Goal: Transaction & Acquisition: Purchase product/service

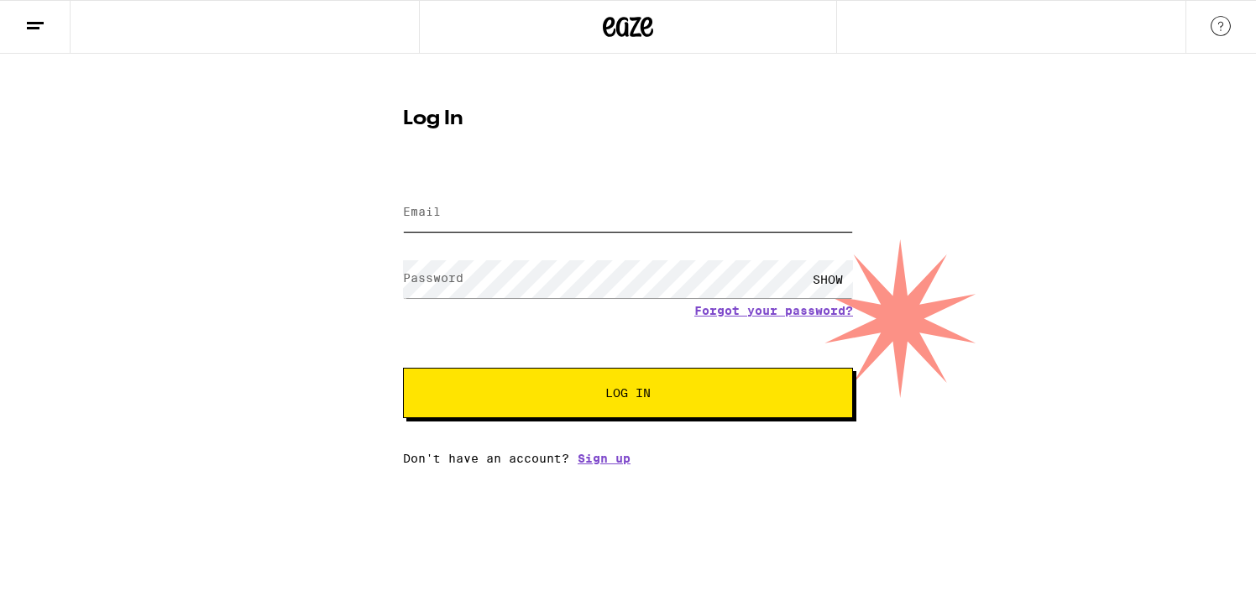
type input "[EMAIL_ADDRESS][DOMAIN_NAME]"
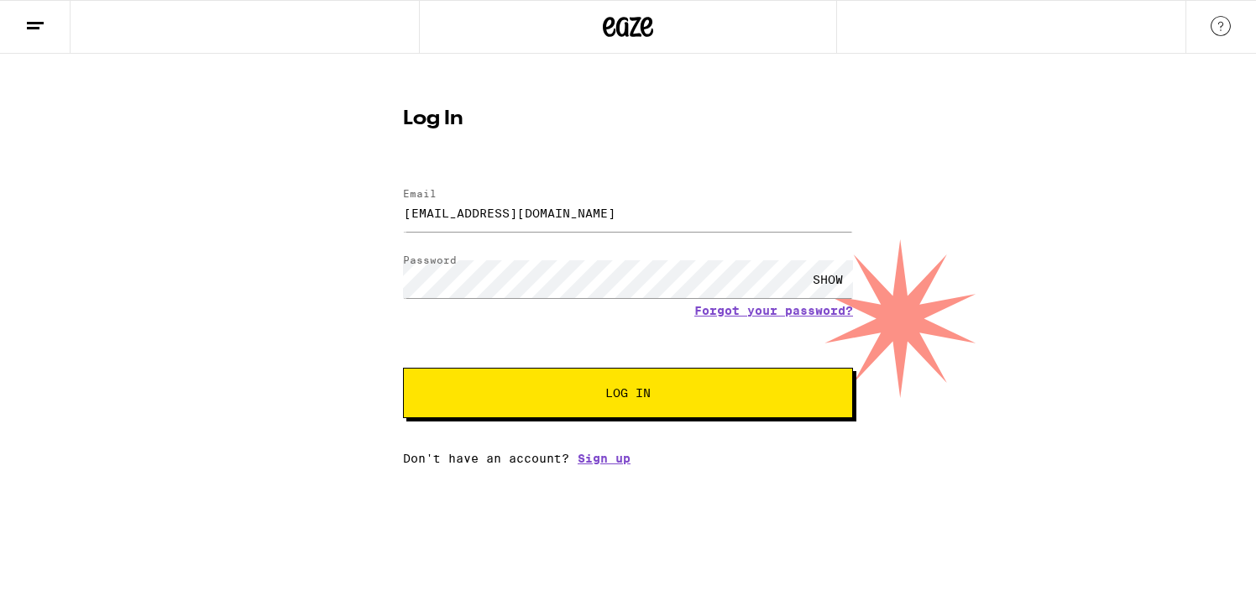
click at [629, 399] on span "Log In" at bounding box center [627, 393] width 45 height 12
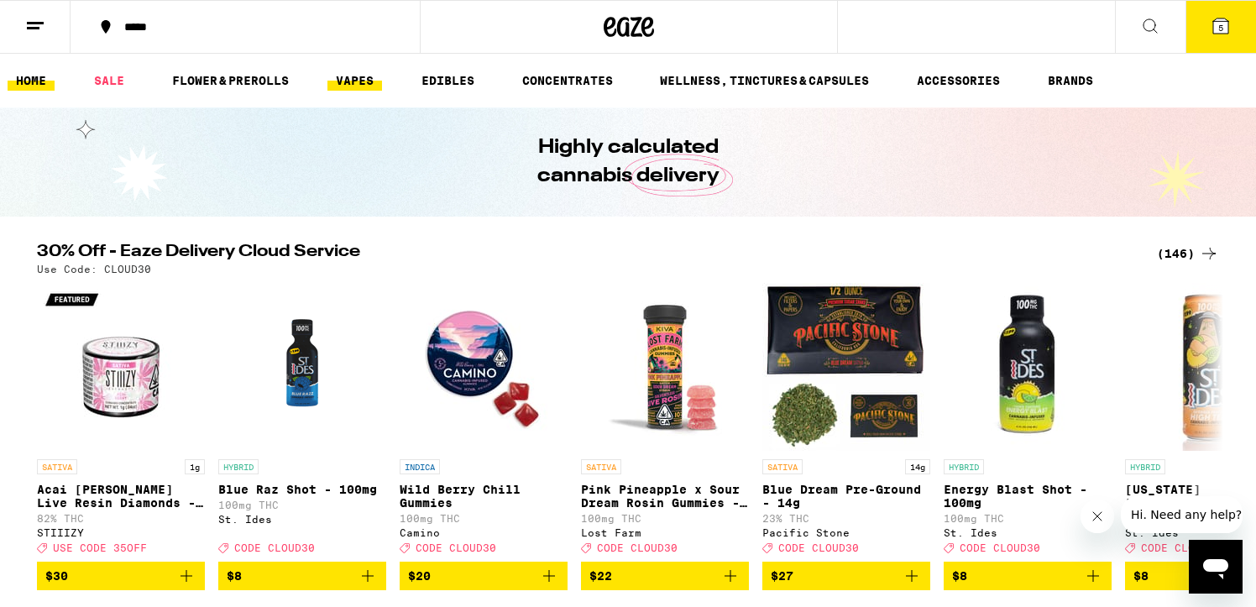
click at [363, 76] on link "VAPES" at bounding box center [354, 81] width 55 height 20
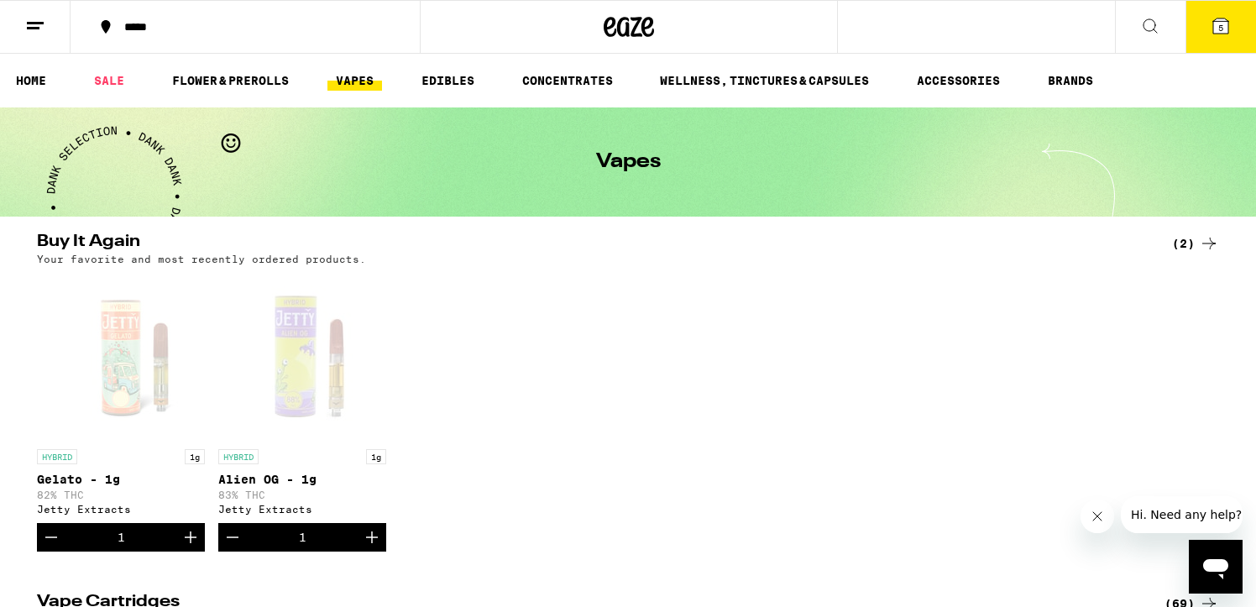
click at [1202, 243] on icon at bounding box center [1209, 243] width 20 height 20
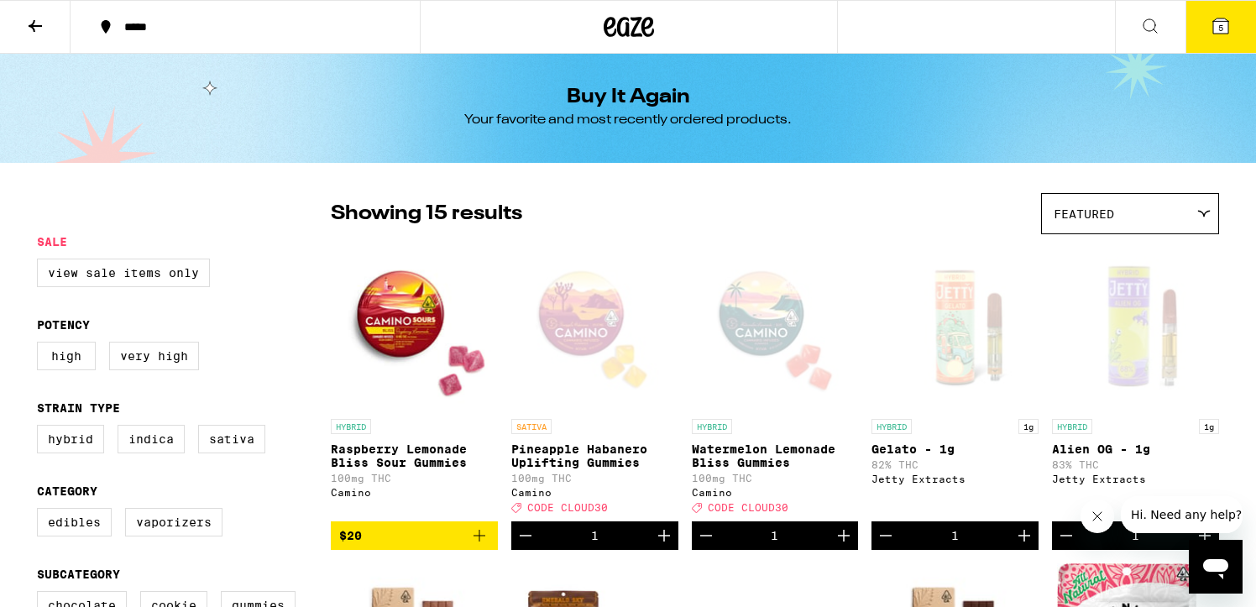
click at [630, 29] on icon at bounding box center [628, 27] width 50 height 30
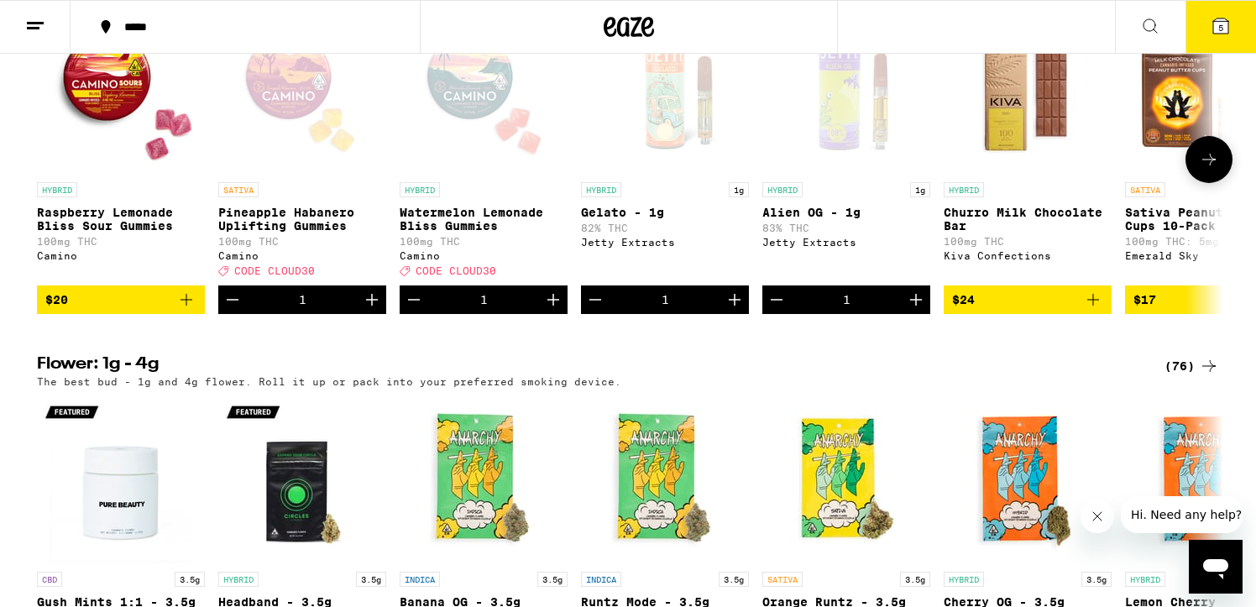
scroll to position [1451, 0]
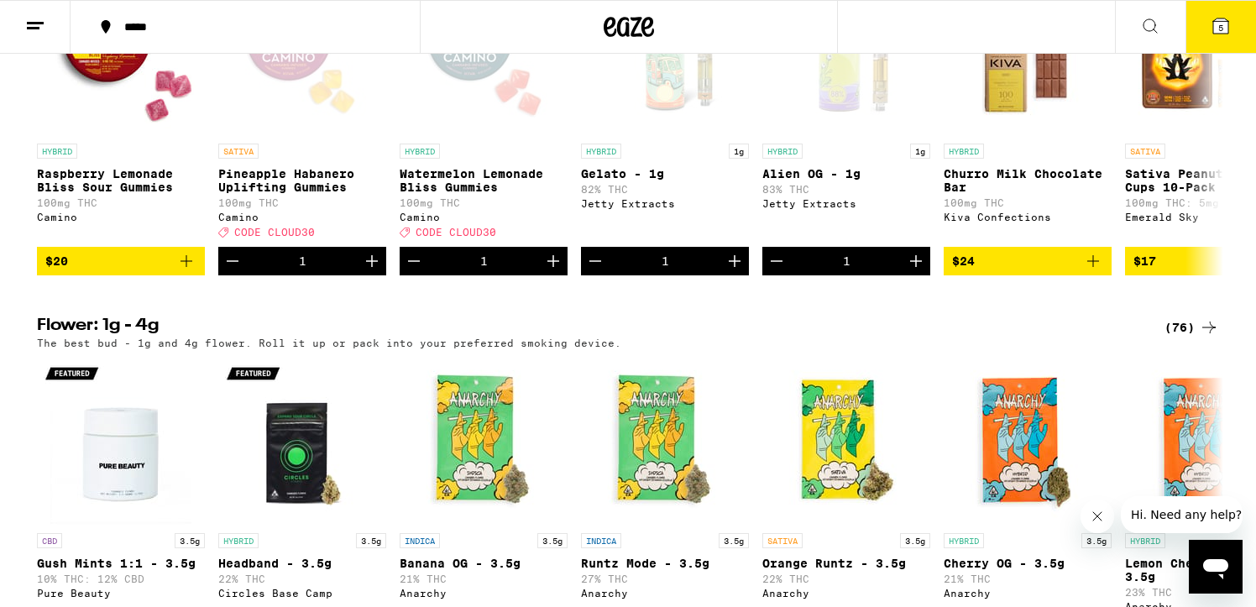
click at [1220, 24] on span "5" at bounding box center [1220, 28] width 5 height 10
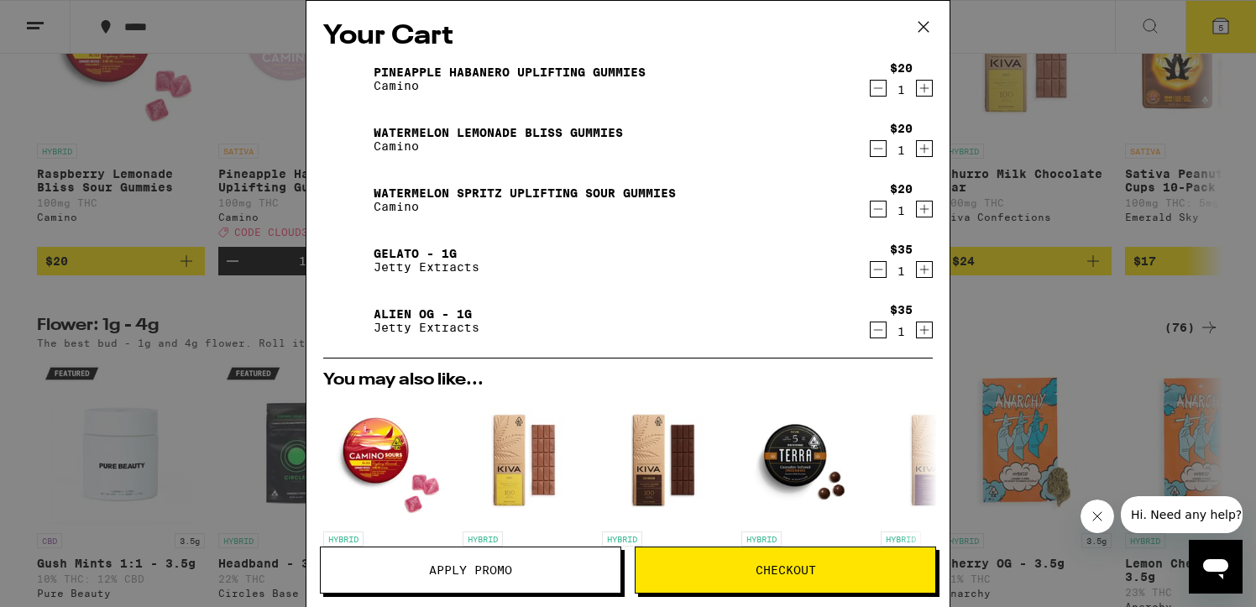
click at [878, 93] on icon "Decrement" at bounding box center [877, 88] width 15 height 20
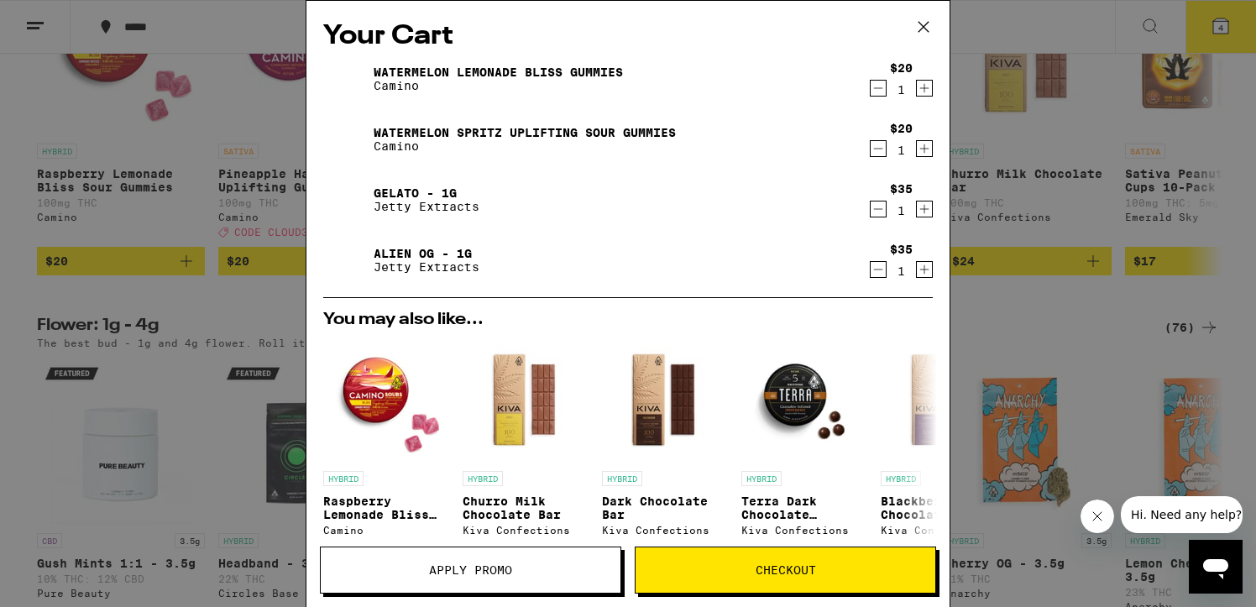
click at [878, 93] on icon "Decrement" at bounding box center [877, 88] width 15 height 20
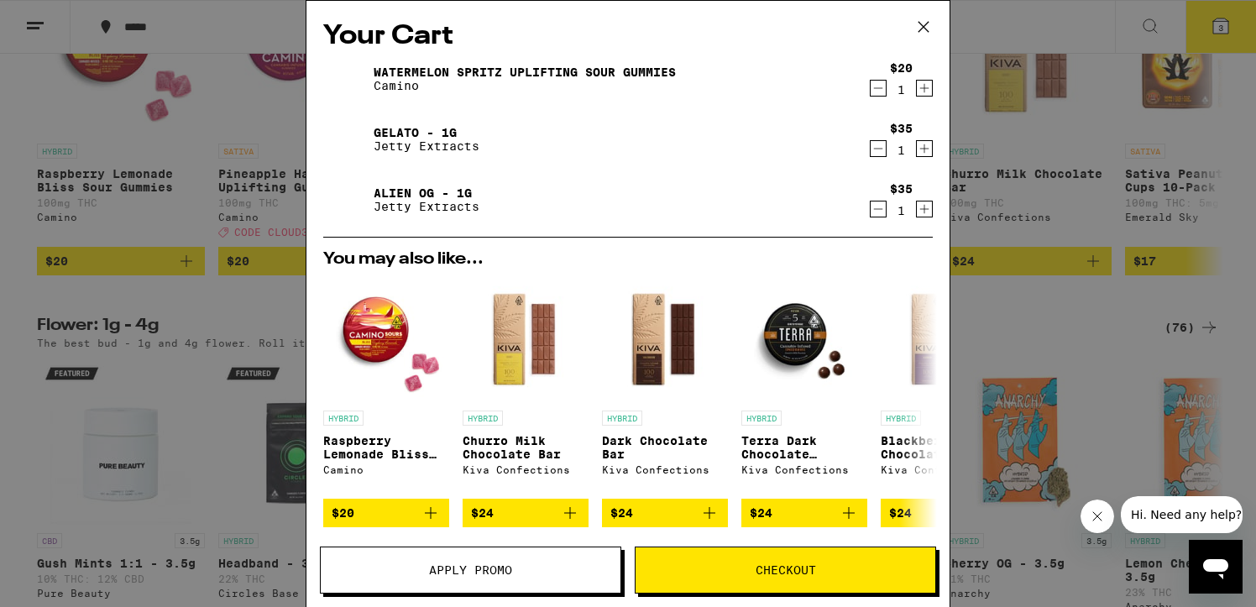
click at [878, 93] on icon "Decrement" at bounding box center [877, 88] width 15 height 20
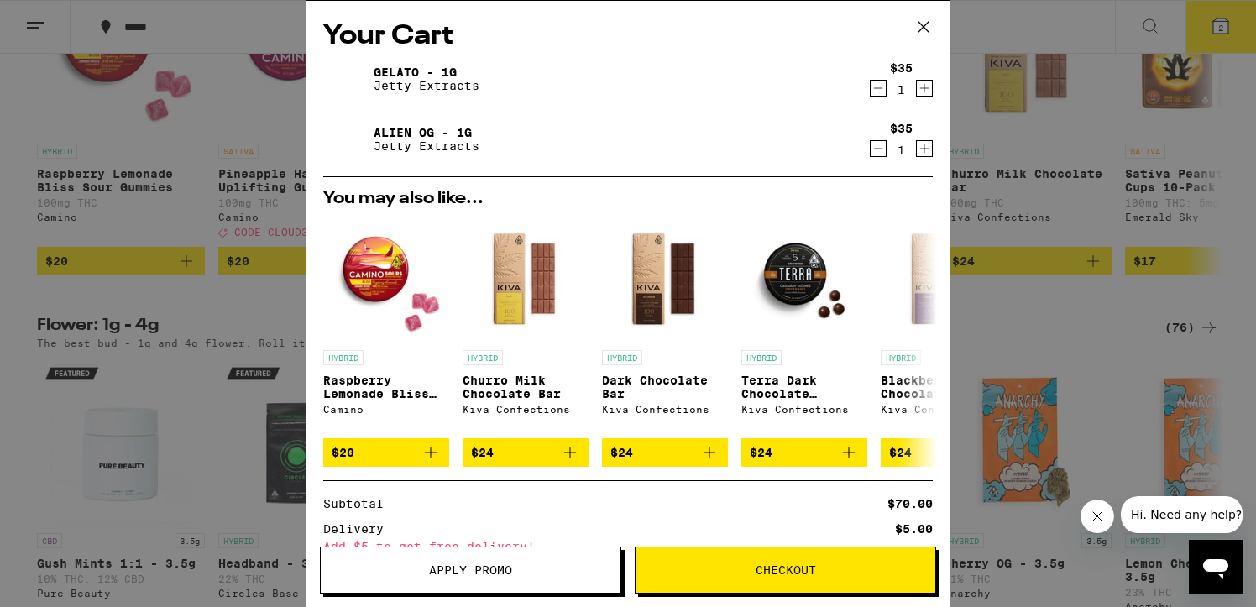
click at [879, 91] on icon "Decrement" at bounding box center [877, 88] width 15 height 20
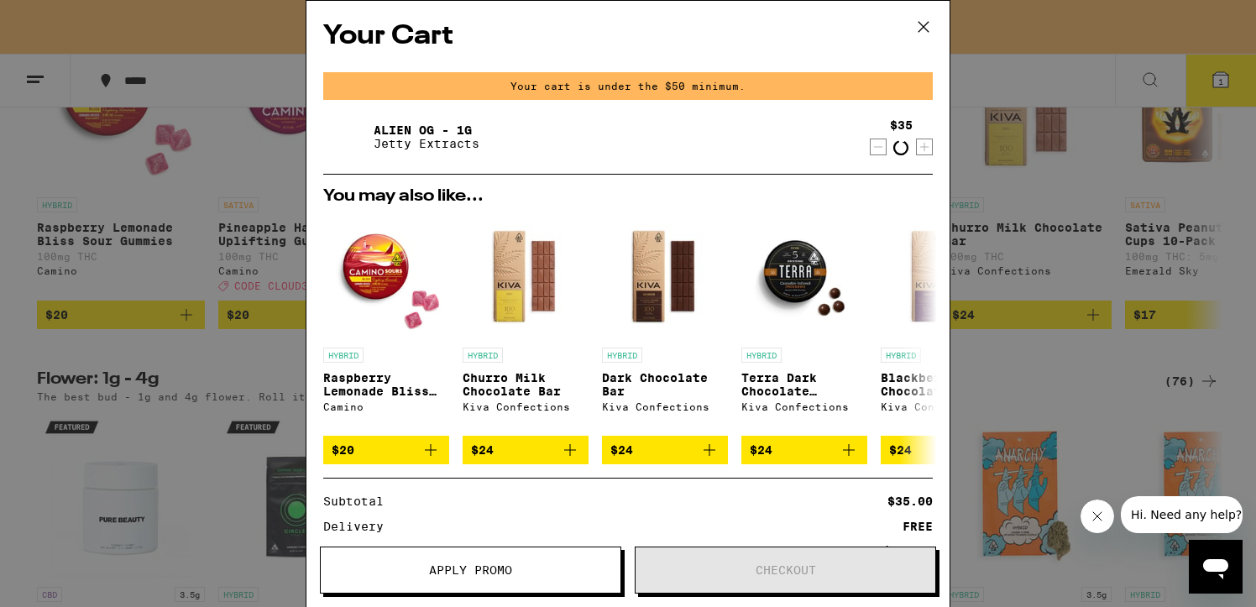
scroll to position [1505, 0]
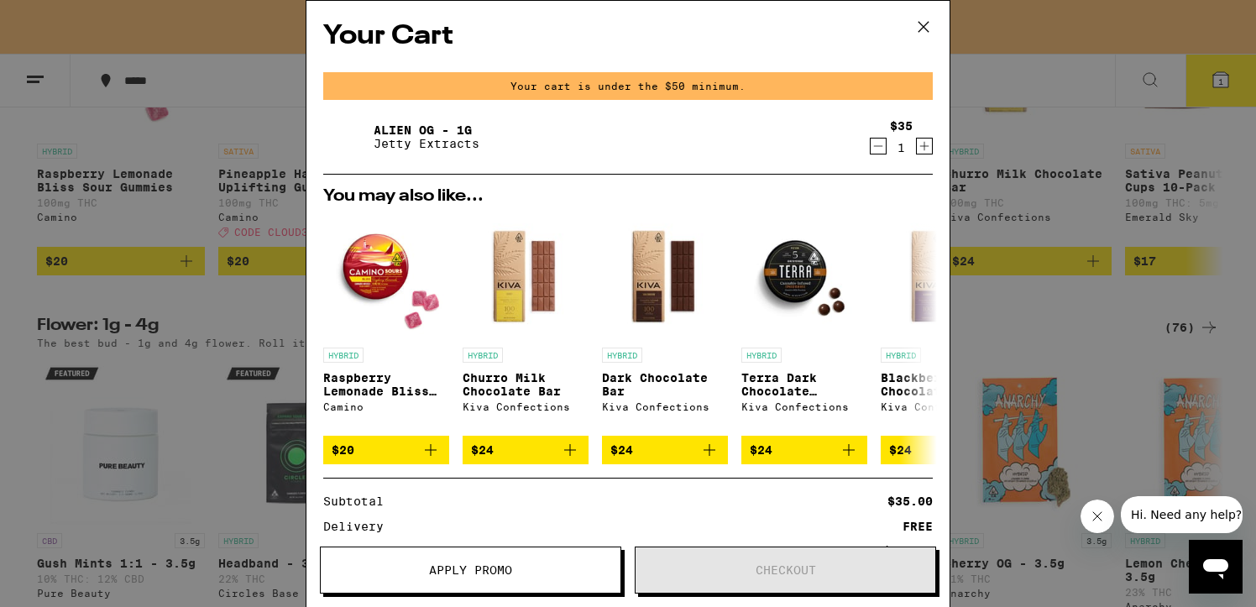
click at [875, 145] on icon "Decrement" at bounding box center [877, 146] width 15 height 20
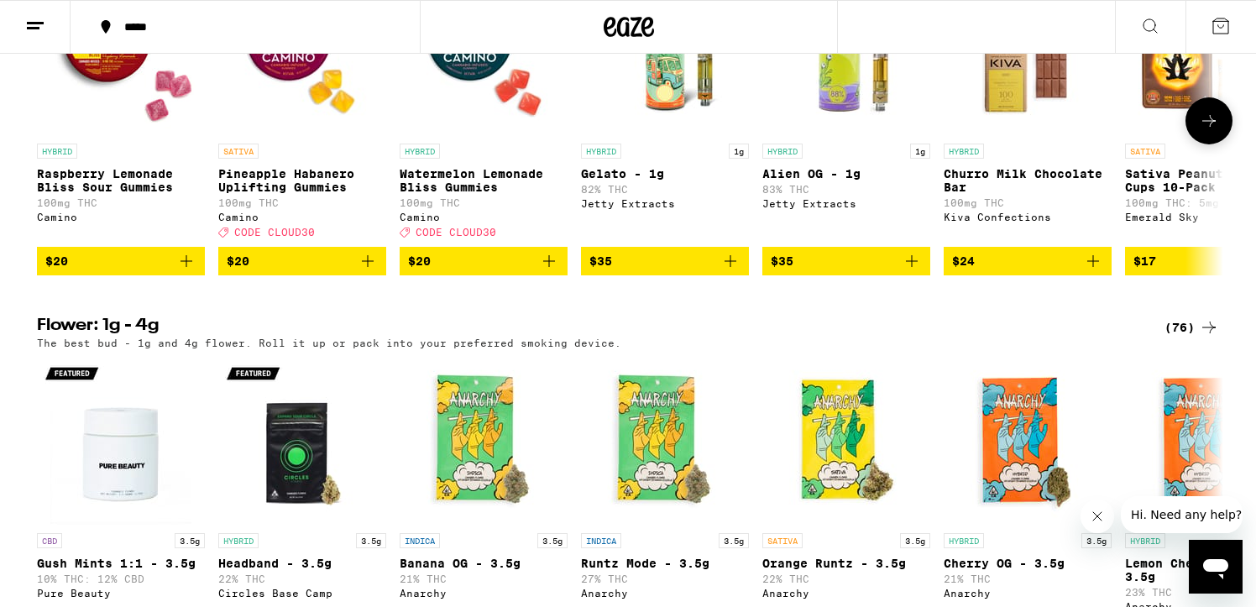
click at [637, 209] on div "Jetty Extracts" at bounding box center [665, 203] width 168 height 11
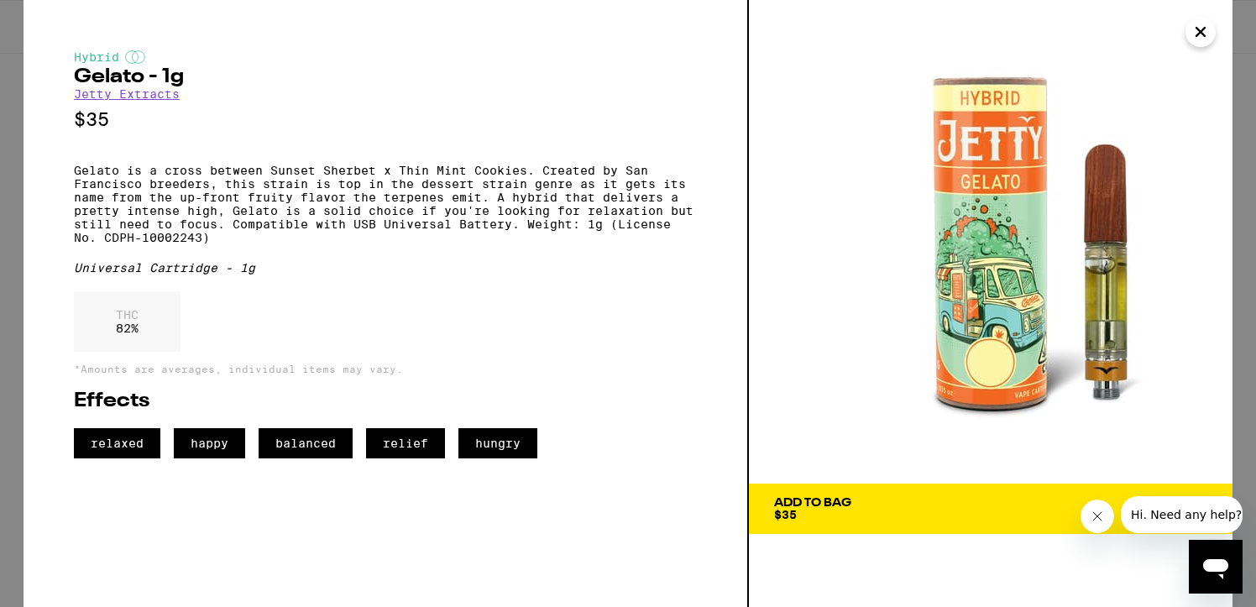
click at [1196, 36] on icon "Close" at bounding box center [1200, 32] width 8 height 8
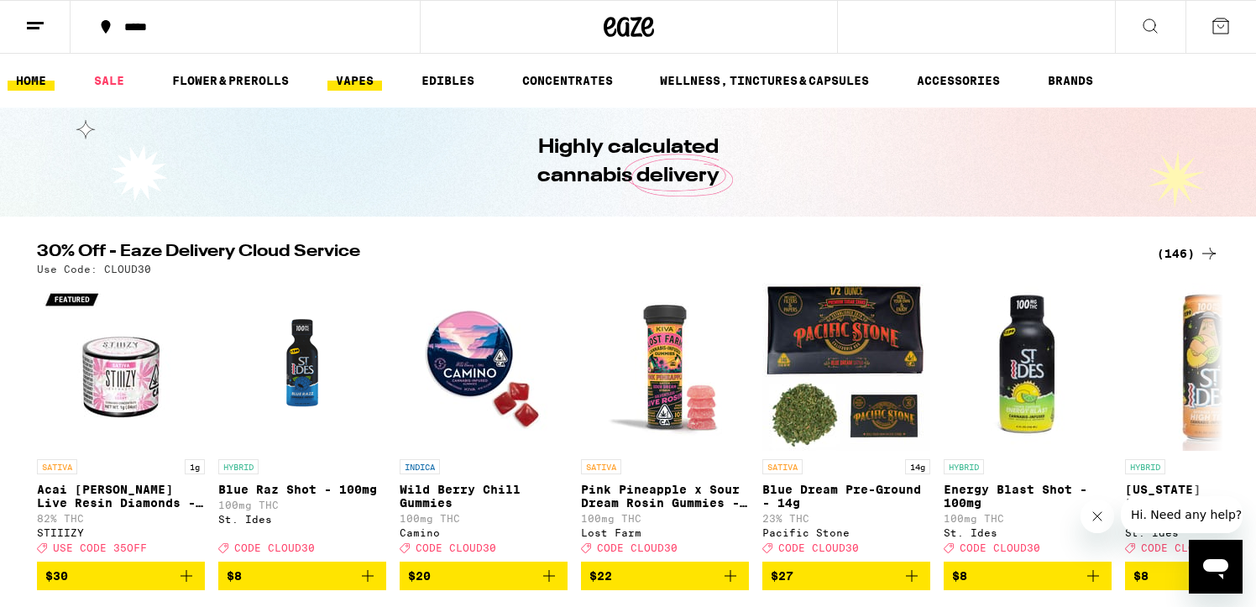
click at [350, 76] on link "VAPES" at bounding box center [354, 81] width 55 height 20
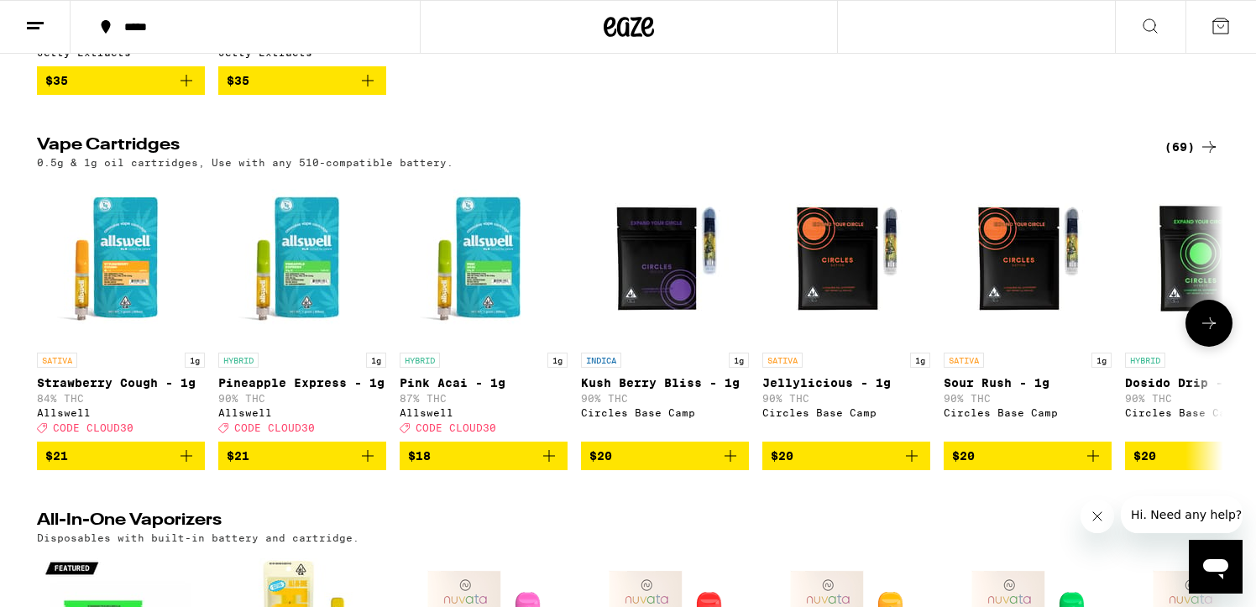
scroll to position [431, 0]
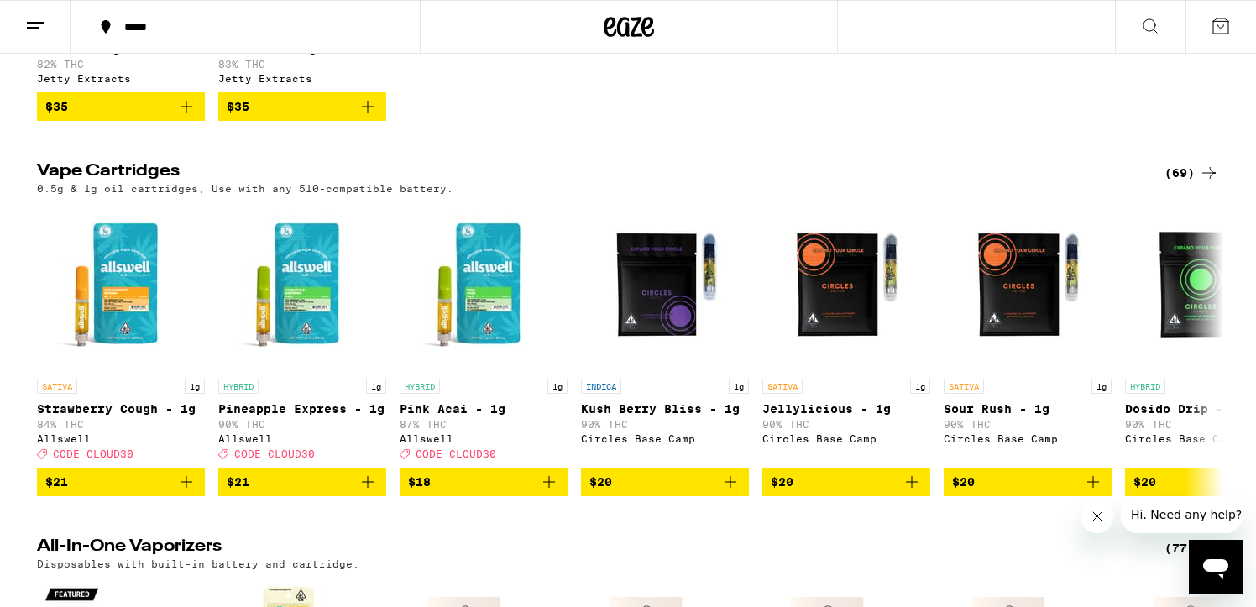
click at [1187, 183] on div "(69)" at bounding box center [1191, 173] width 55 height 20
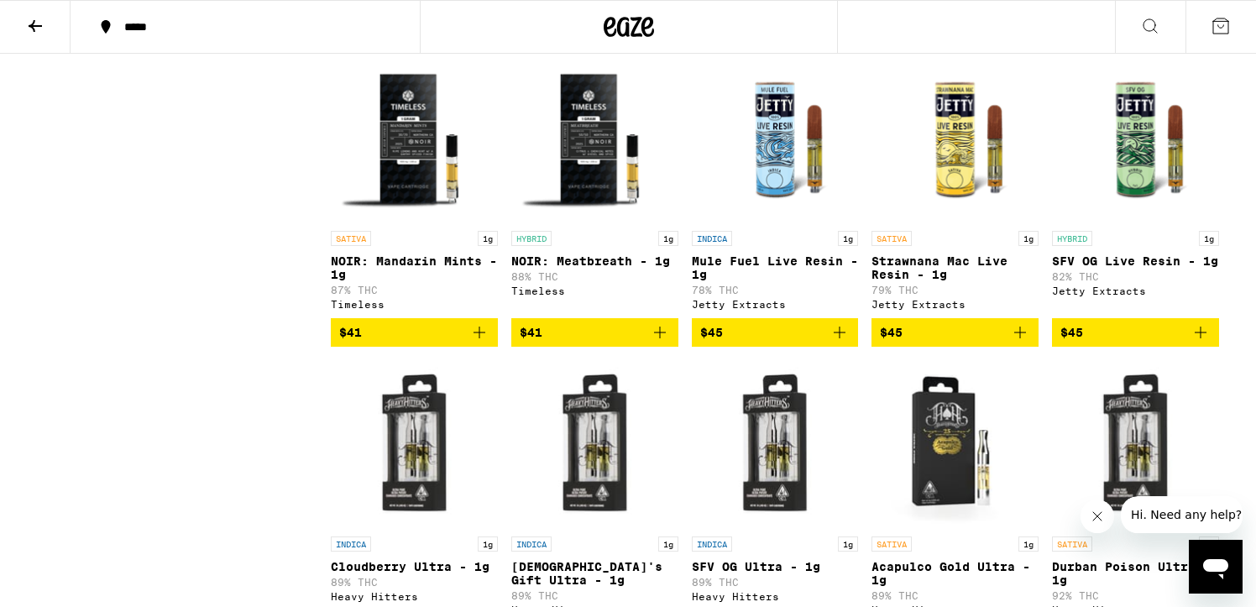
scroll to position [3237, 0]
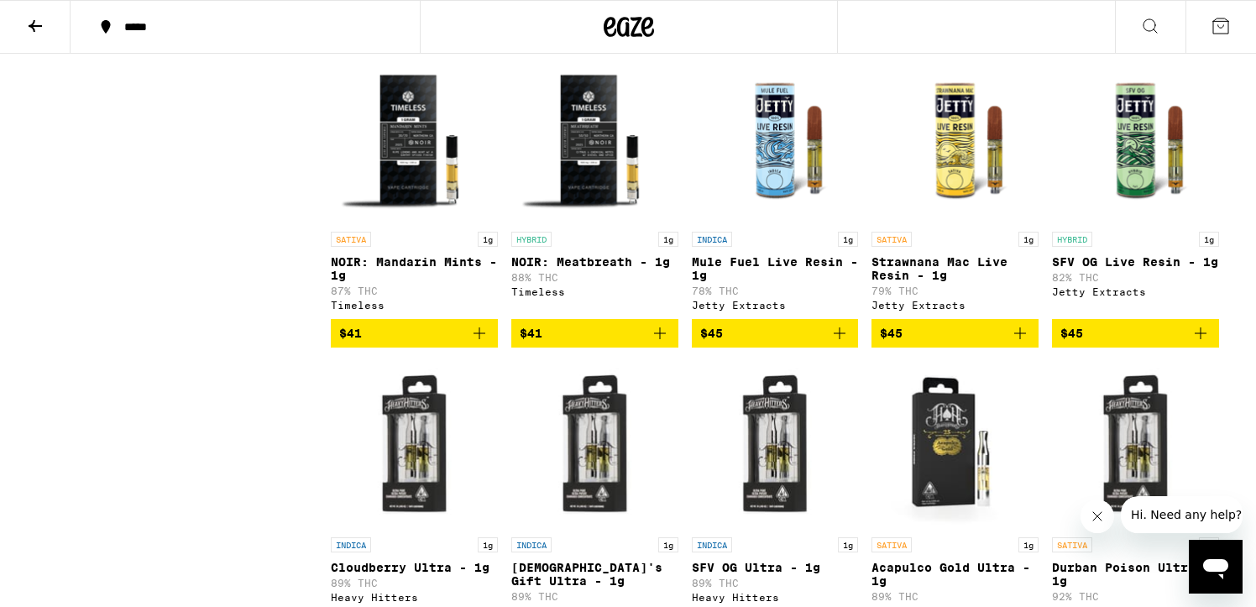
click at [843, 343] on icon "Add to bag" at bounding box center [839, 333] width 20 height 20
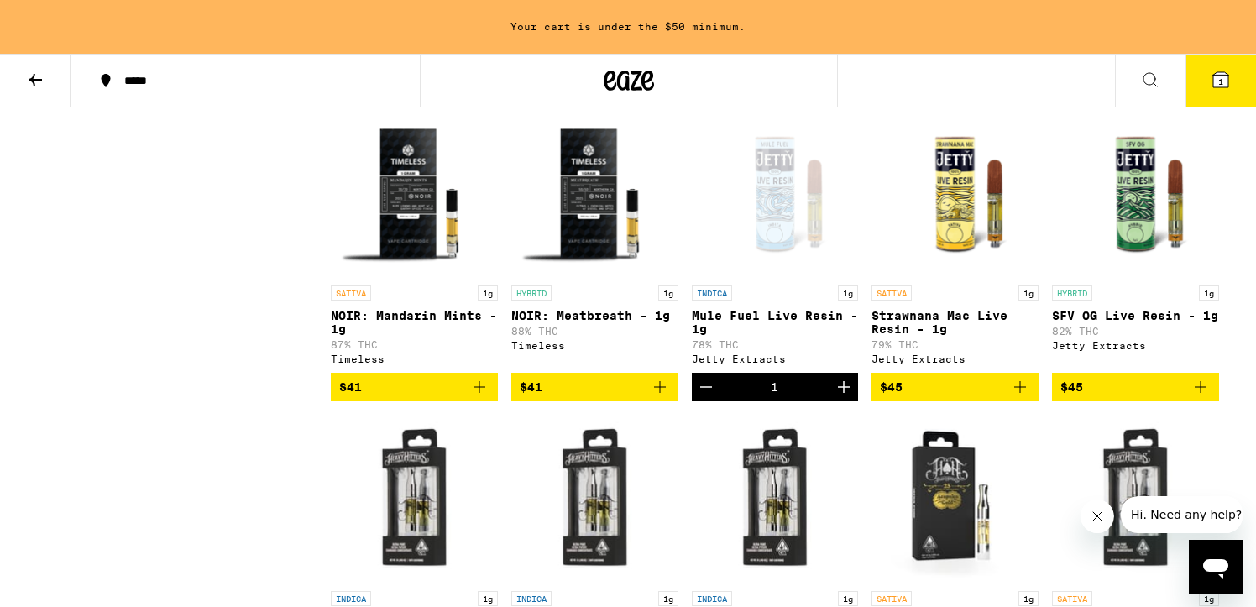
scroll to position [3290, 0]
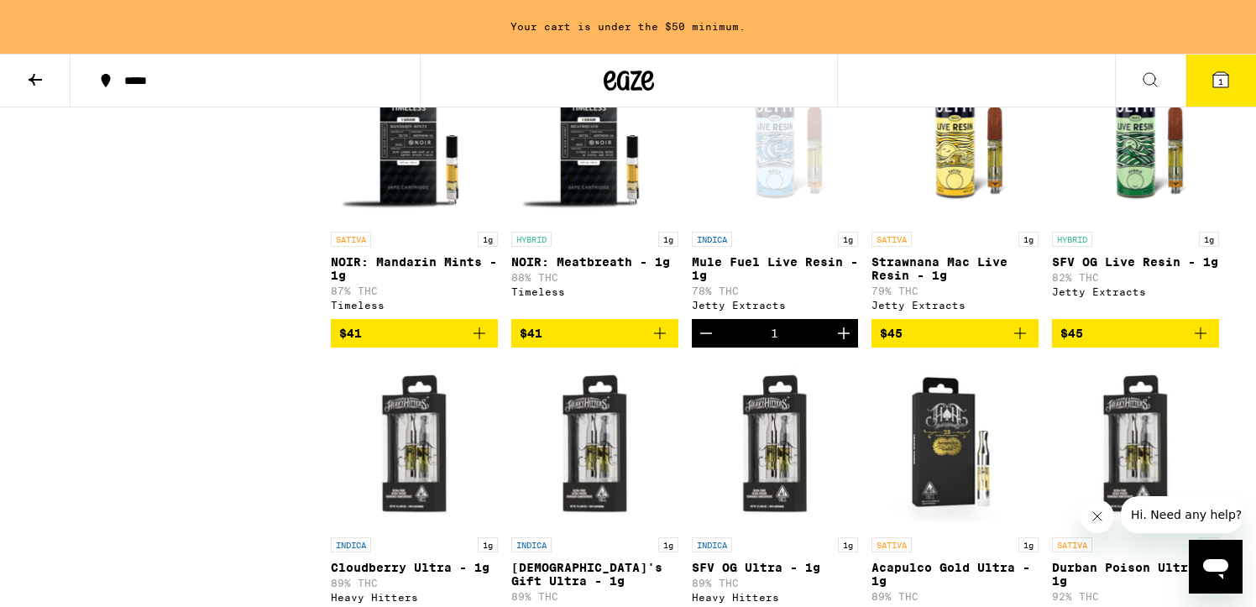
click at [1199, 343] on icon "Add to bag" at bounding box center [1200, 333] width 20 height 20
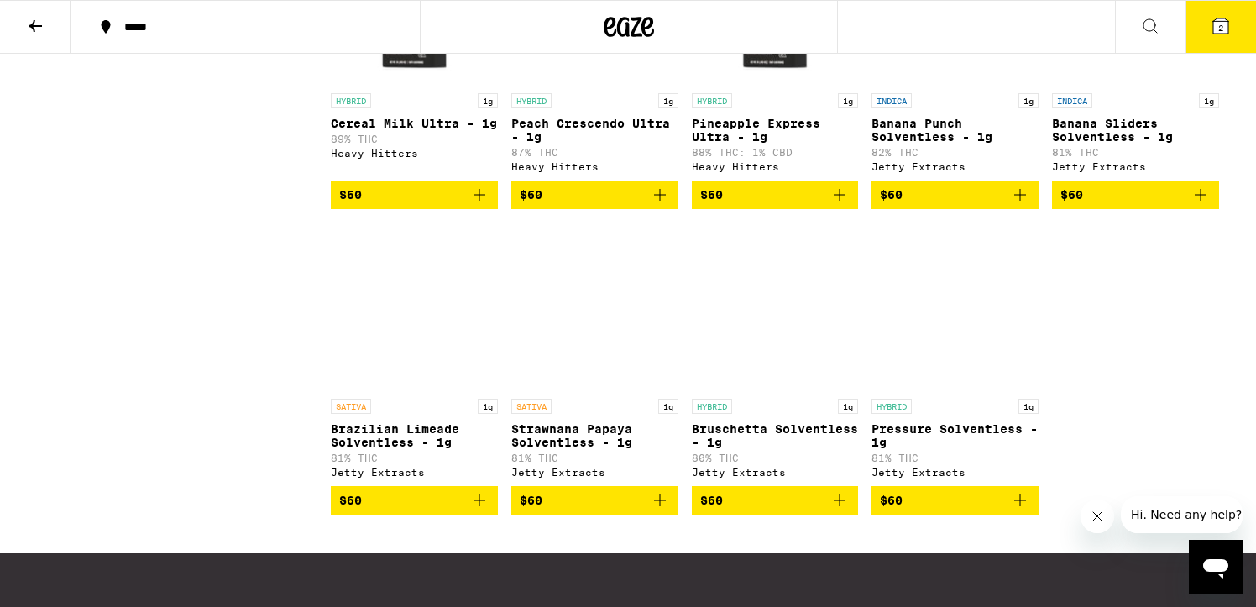
scroll to position [3859, 0]
